Goal: Download file/media

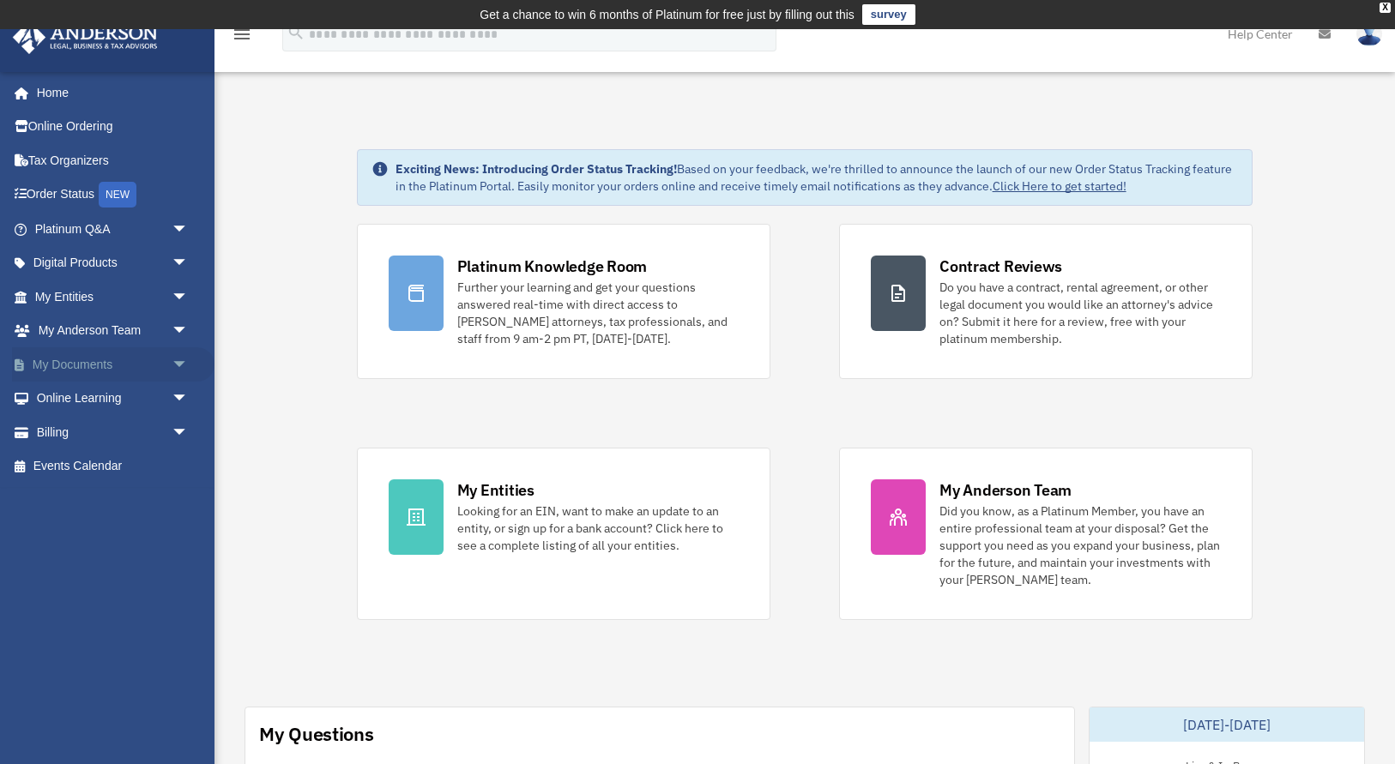
click at [176, 365] on span "arrow_drop_down" at bounding box center [189, 364] width 34 height 35
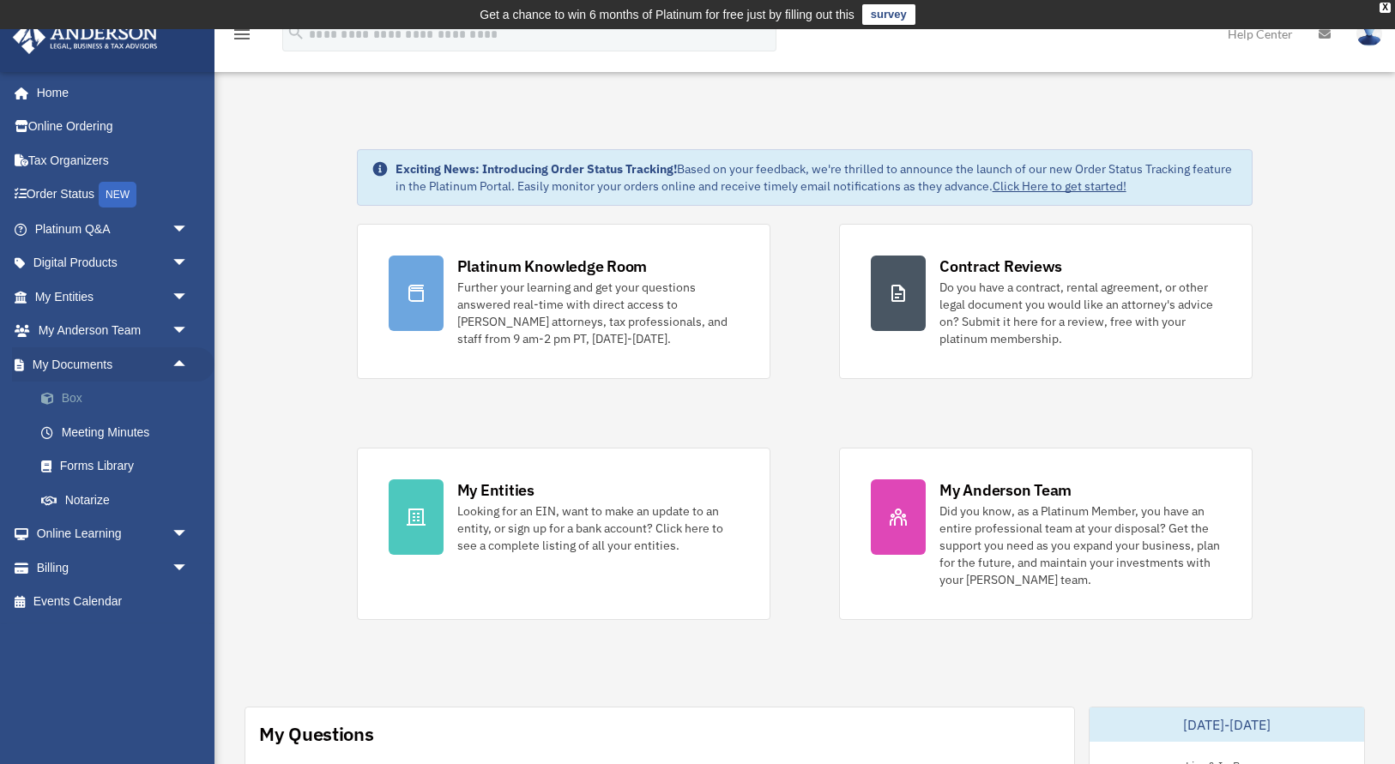
click at [67, 397] on link "Box" at bounding box center [119, 399] width 190 height 34
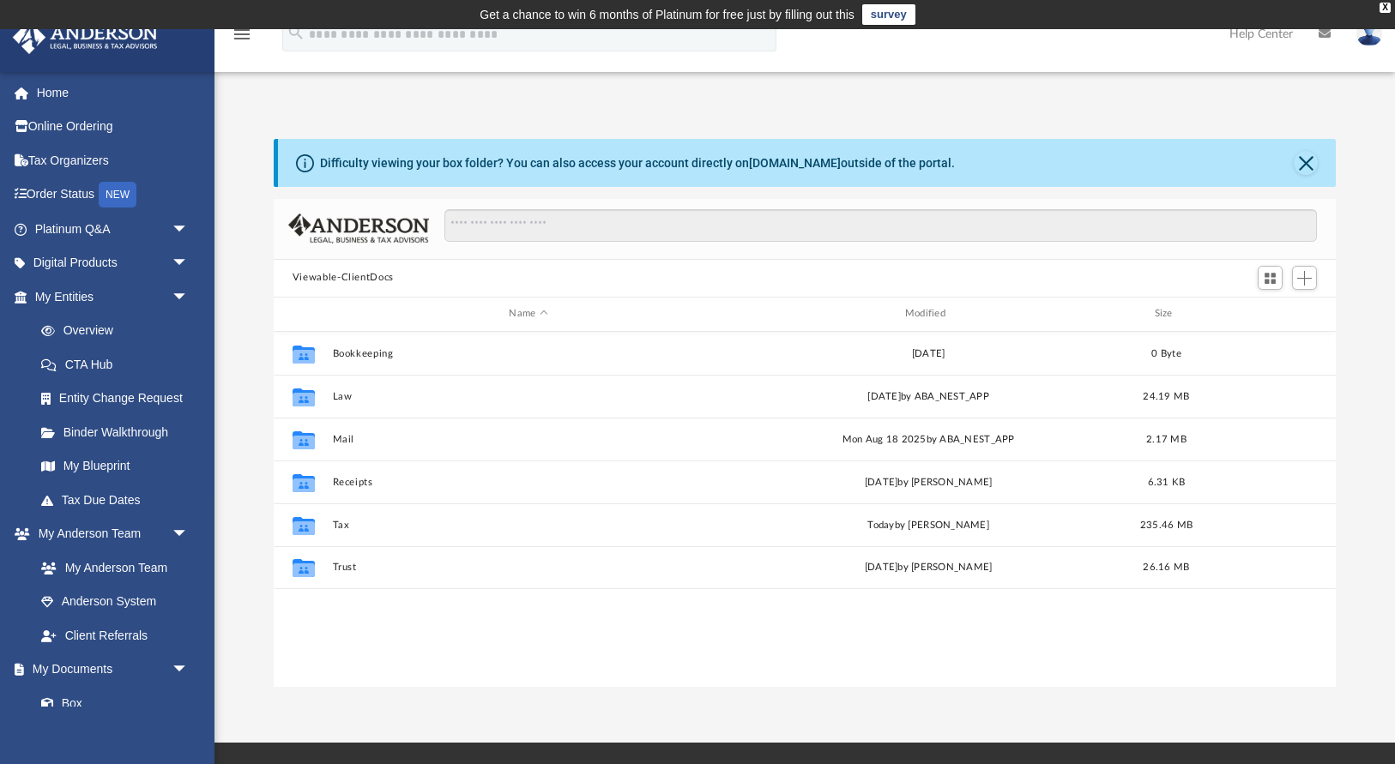
scroll to position [389, 1062]
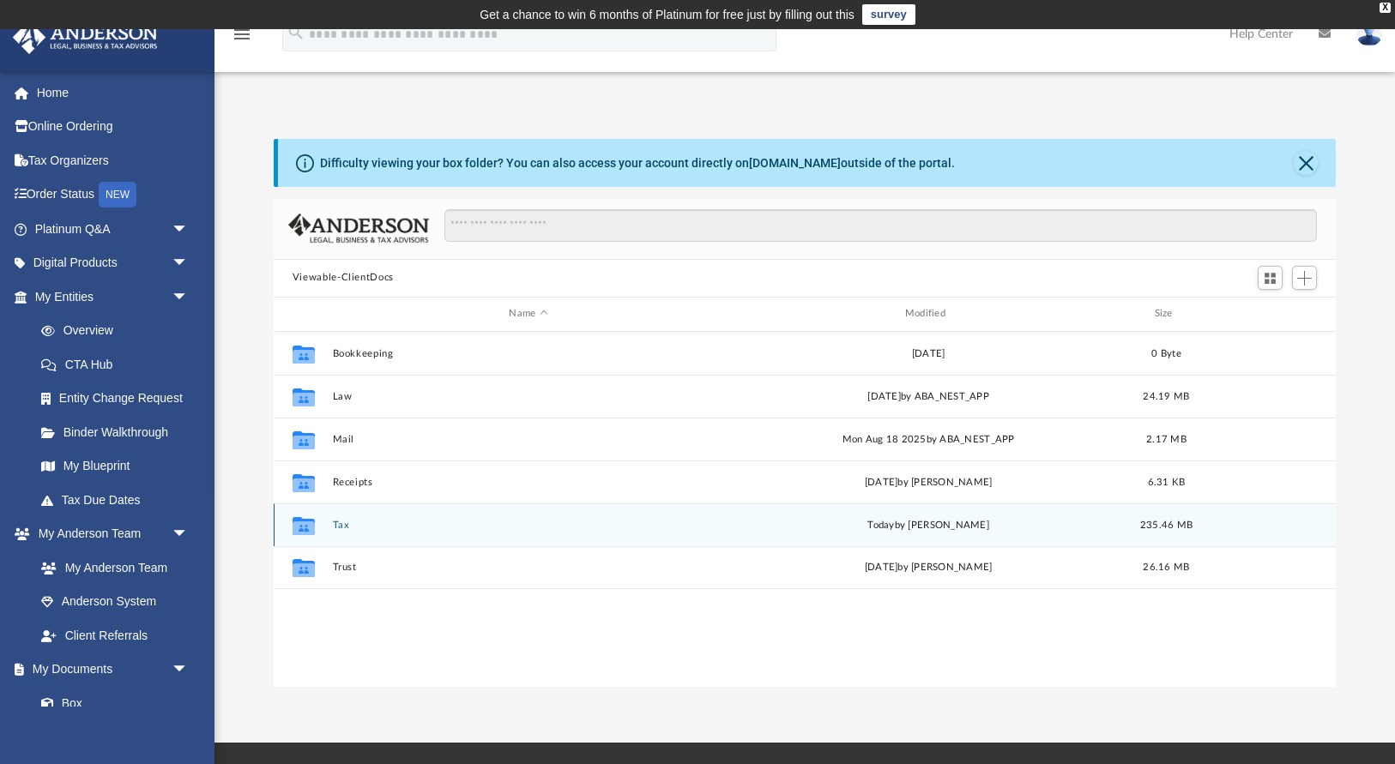
click at [337, 530] on div "Collaborated Folder Tax [DATE] by [PERSON_NAME] 235.46 MB" at bounding box center [805, 524] width 1062 height 43
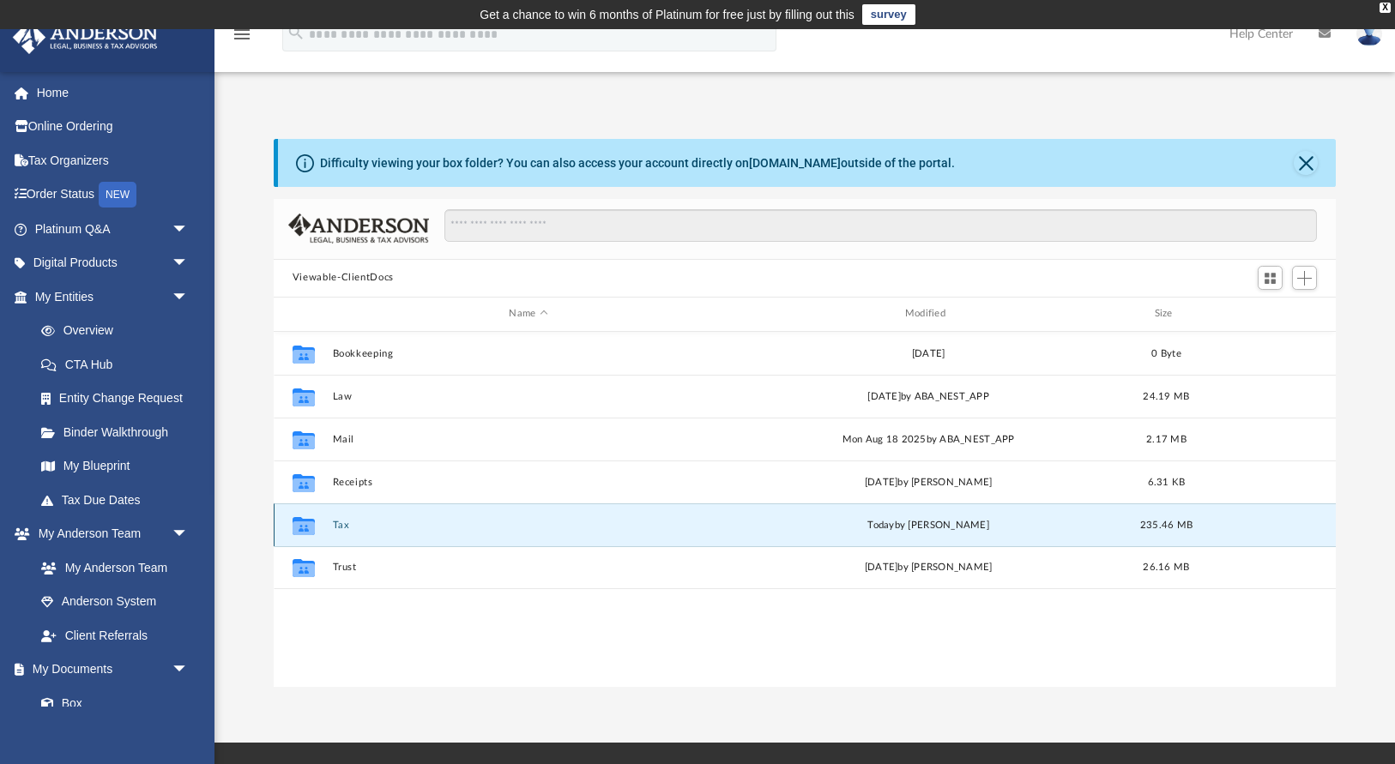
click at [338, 525] on button "Tax" at bounding box center [528, 524] width 392 height 11
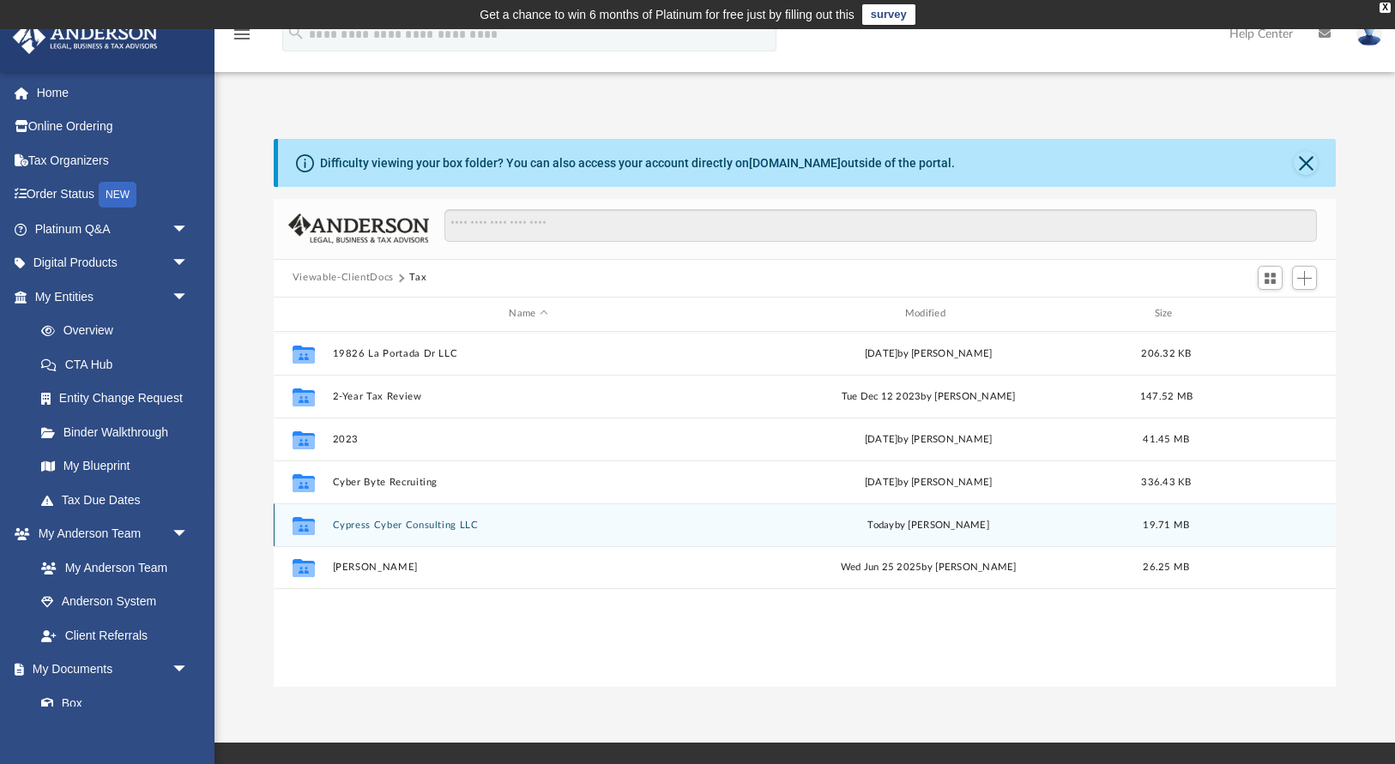
click at [400, 522] on button "Cypress Cyber Consulting LLC" at bounding box center [528, 524] width 392 height 11
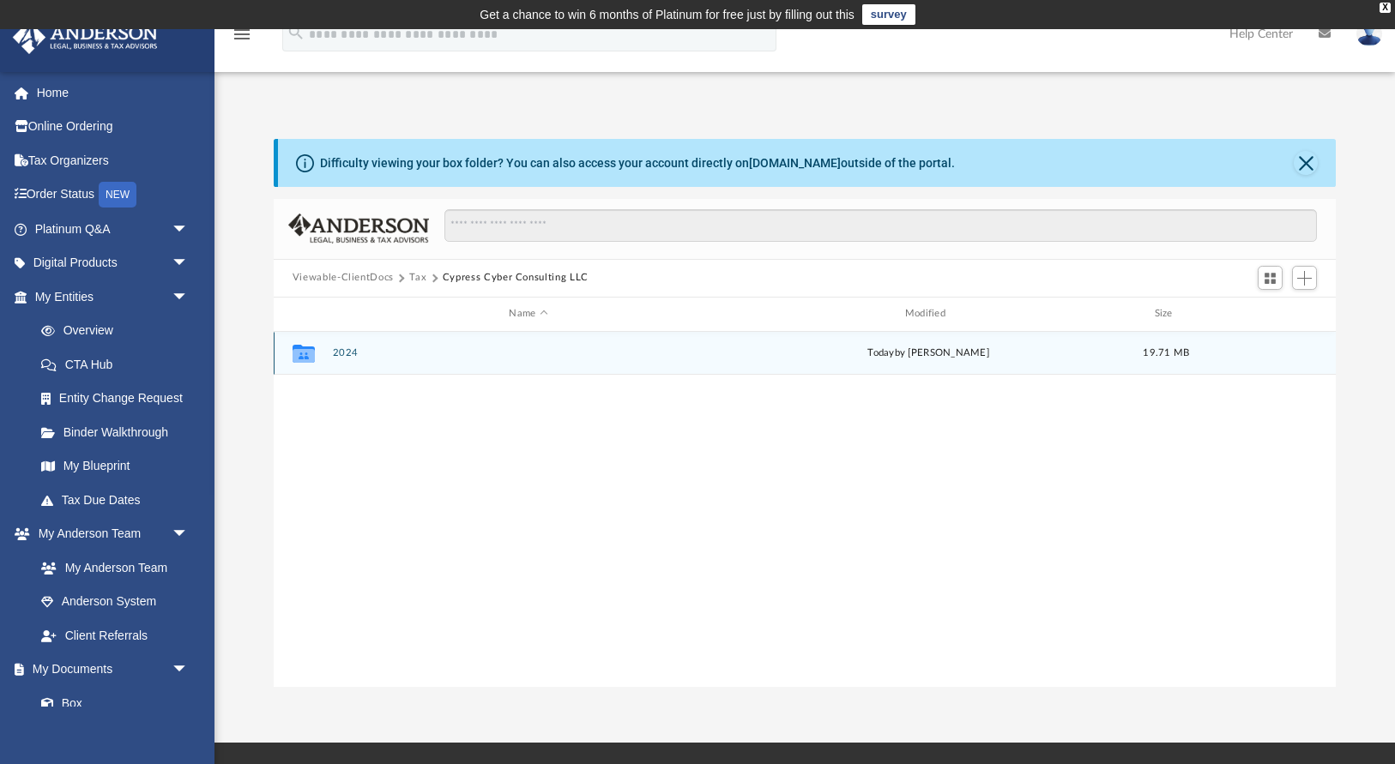
click at [345, 353] on button "2024" at bounding box center [528, 352] width 392 height 11
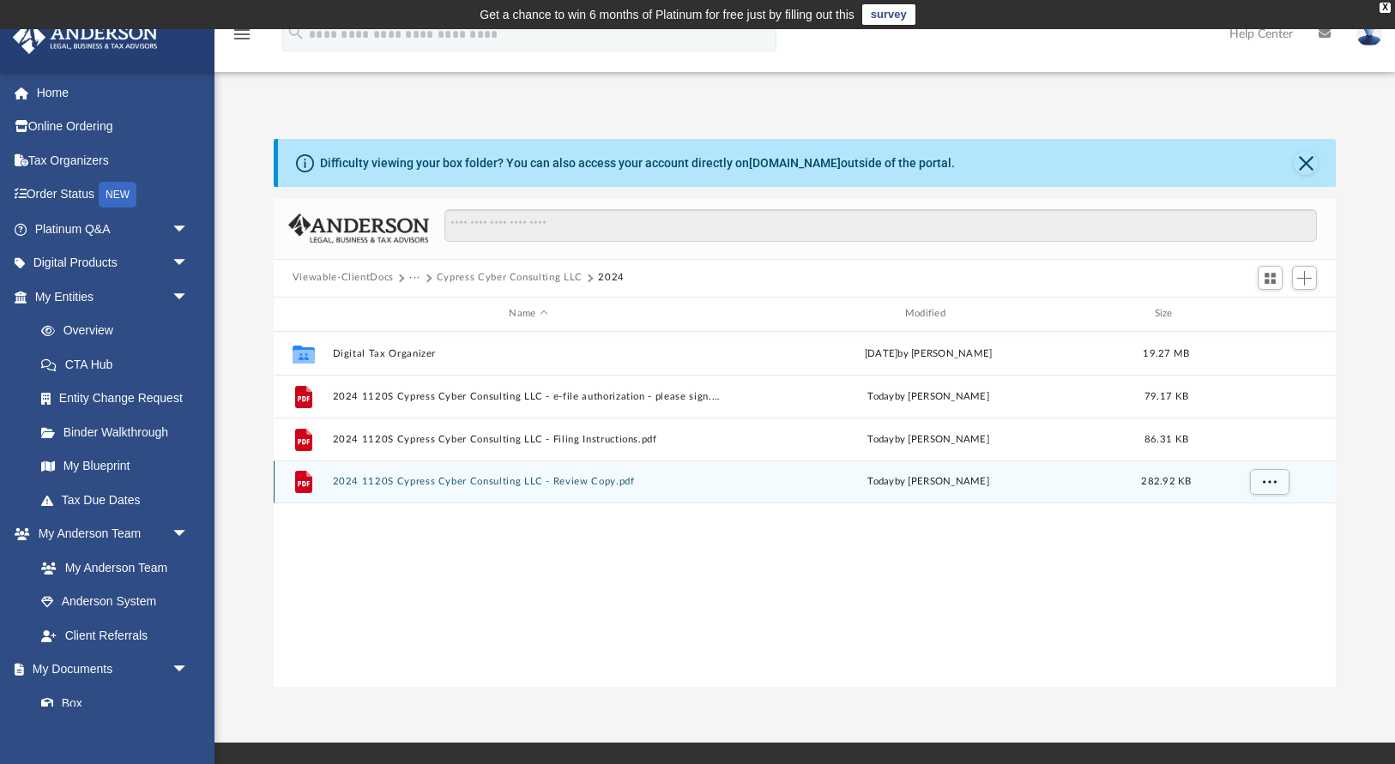
click at [583, 483] on button "2024 1120S Cypress Cyber Consulting LLC - Review Copy.pdf" at bounding box center [528, 481] width 392 height 11
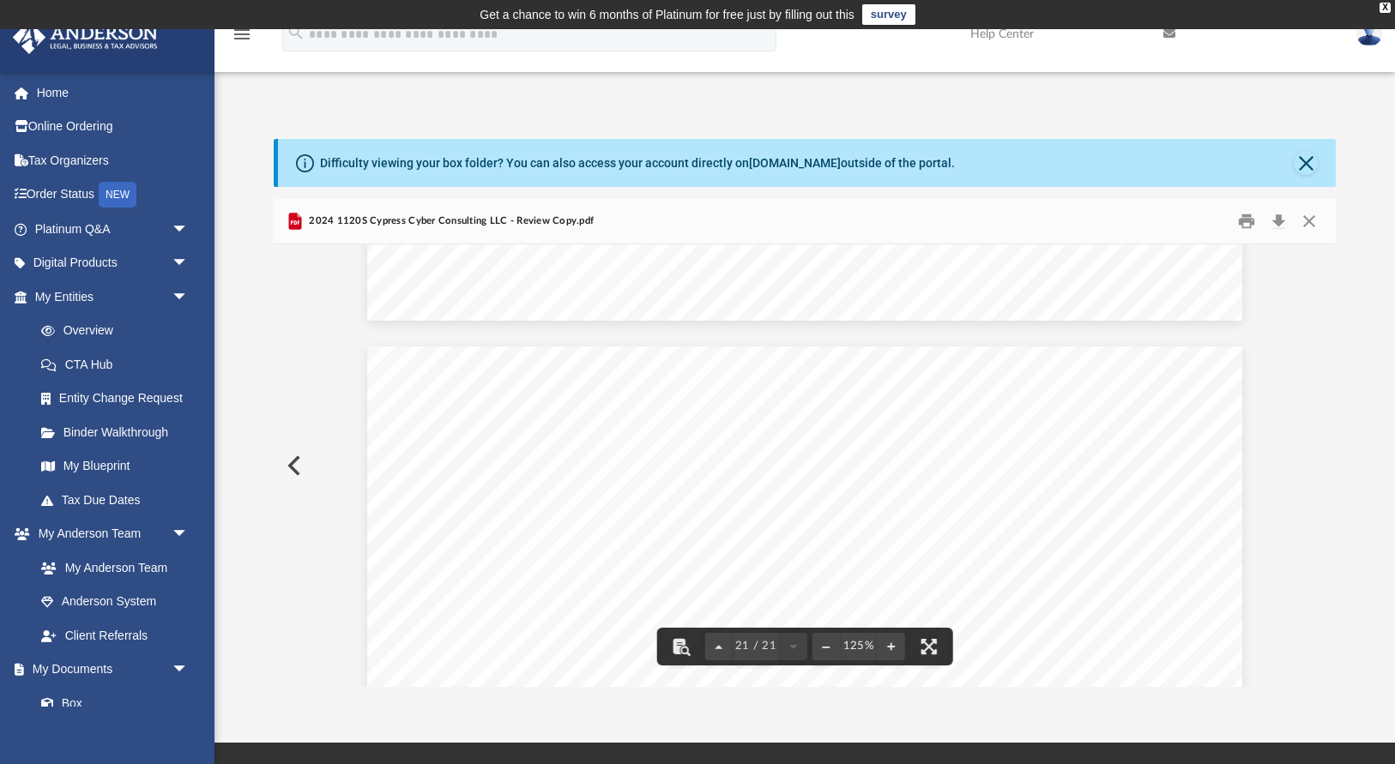
scroll to position [23067, 0]
click at [736, 650] on span "21 / 21" at bounding box center [755, 646] width 47 height 11
type input "**"
